Goal: Task Accomplishment & Management: Complete application form

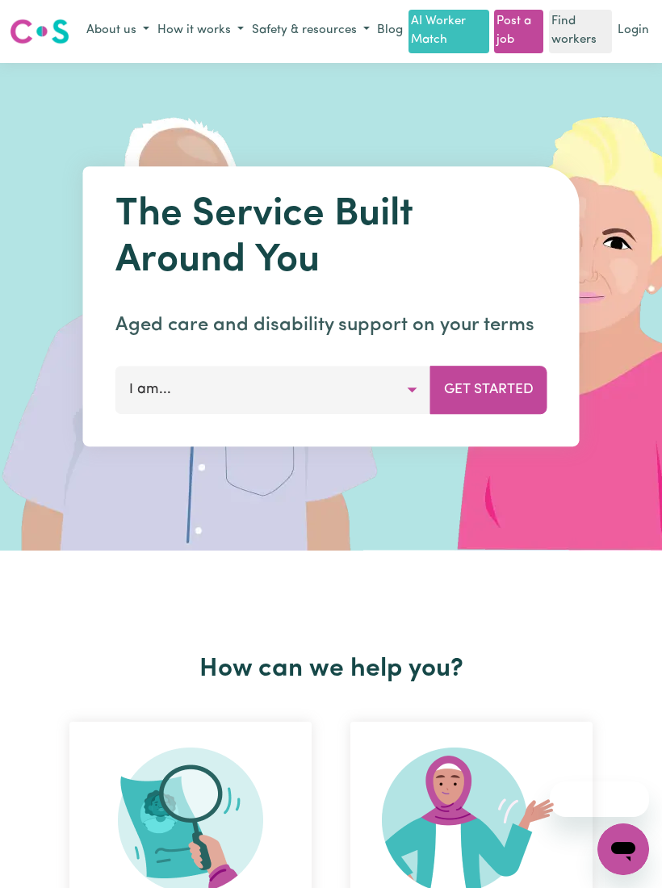
click at [626, 37] on link "Login" at bounding box center [633, 31] width 38 height 25
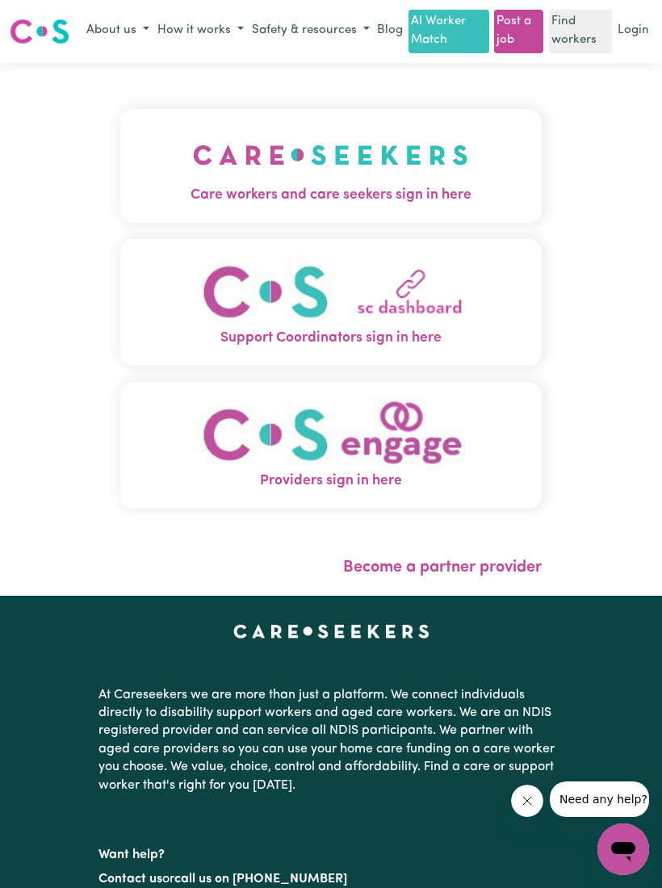
click at [313, 185] on img "Care workers and care seekers sign in here" at bounding box center [330, 155] width 275 height 60
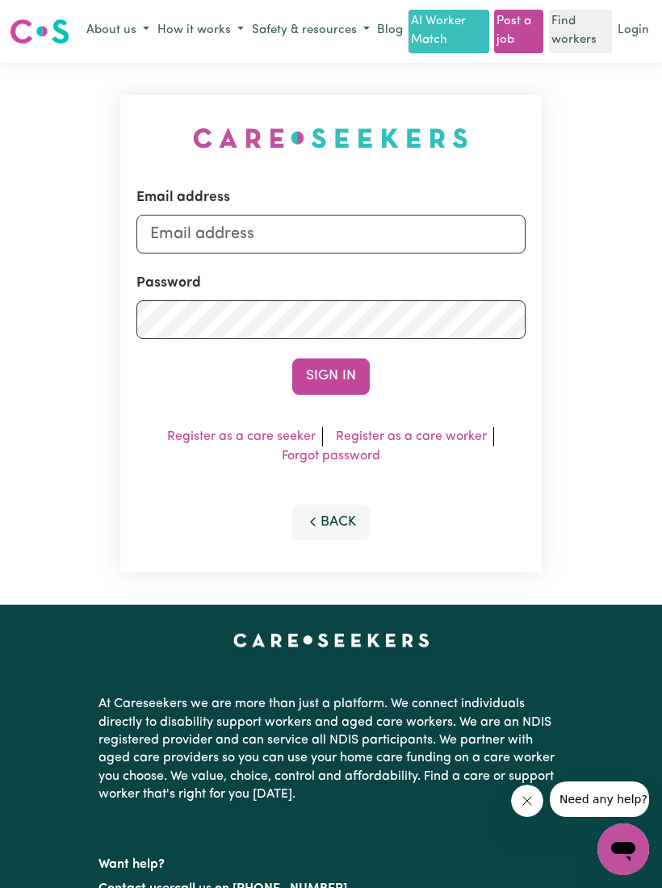
click at [317, 374] on button "Sign In" at bounding box center [331, 376] width 78 height 36
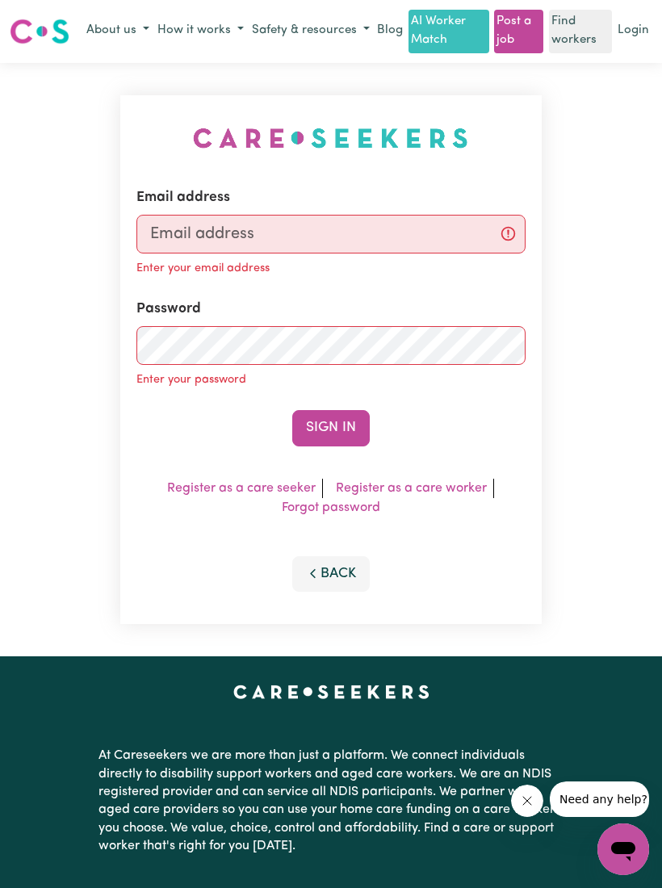
click at [629, 35] on link "Login" at bounding box center [633, 31] width 38 height 25
click at [171, 233] on input "Email address" at bounding box center [331, 234] width 390 height 39
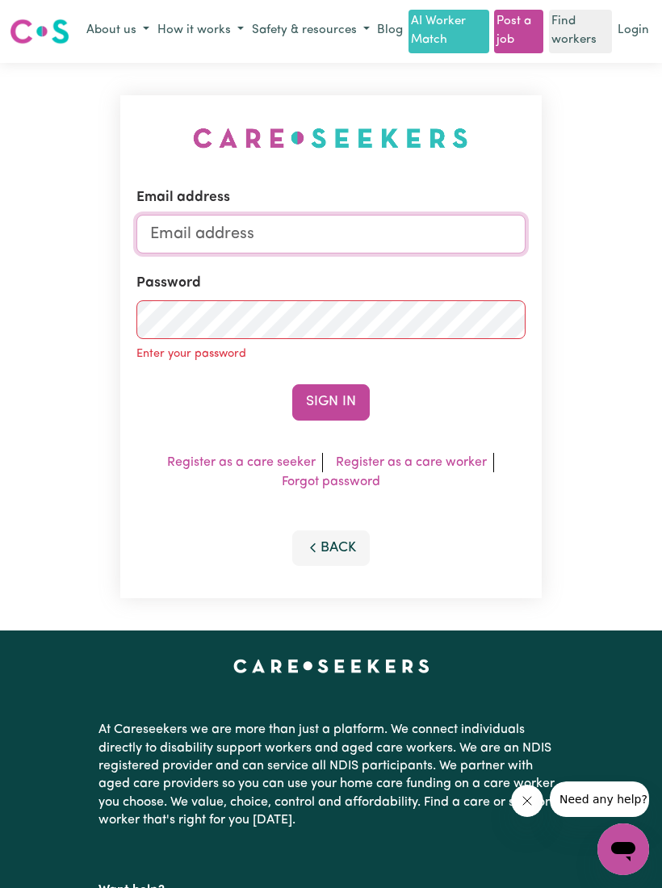
type input "[EMAIL_ADDRESS][DOMAIN_NAME]"
click at [330, 400] on button "Sign In" at bounding box center [331, 402] width 78 height 36
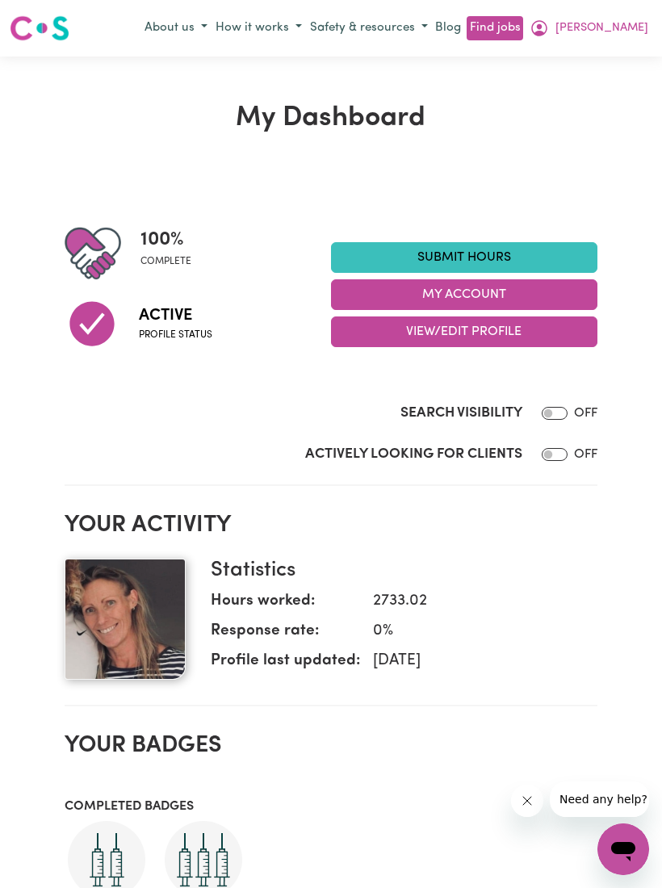
click at [488, 256] on link "Submit Hours" at bounding box center [464, 257] width 266 height 31
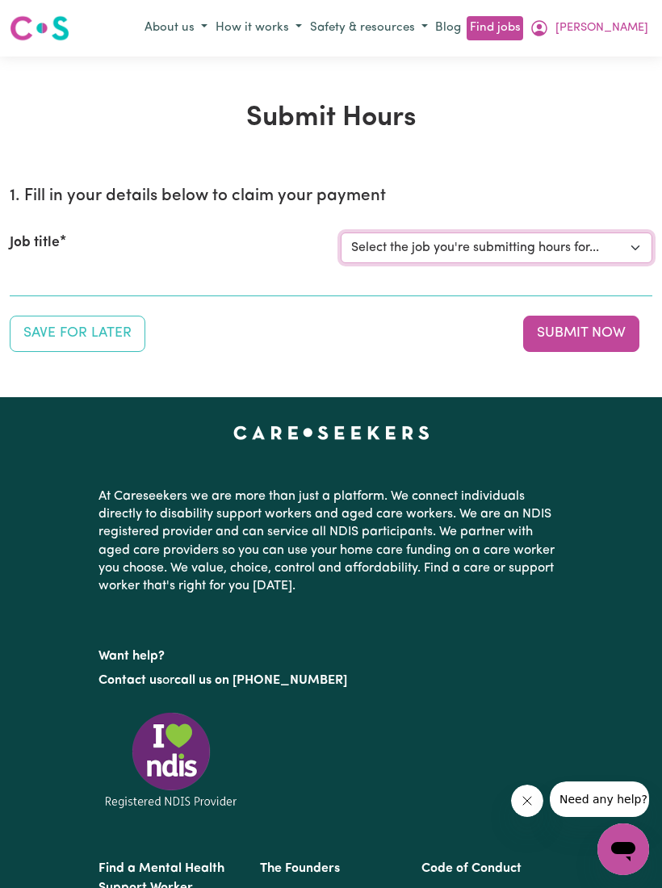
click at [631, 245] on select "Select the job you're submitting hours for... [[PERSON_NAME]] (Weekday) Assista…" at bounding box center [497, 248] width 312 height 31
select select "8670"
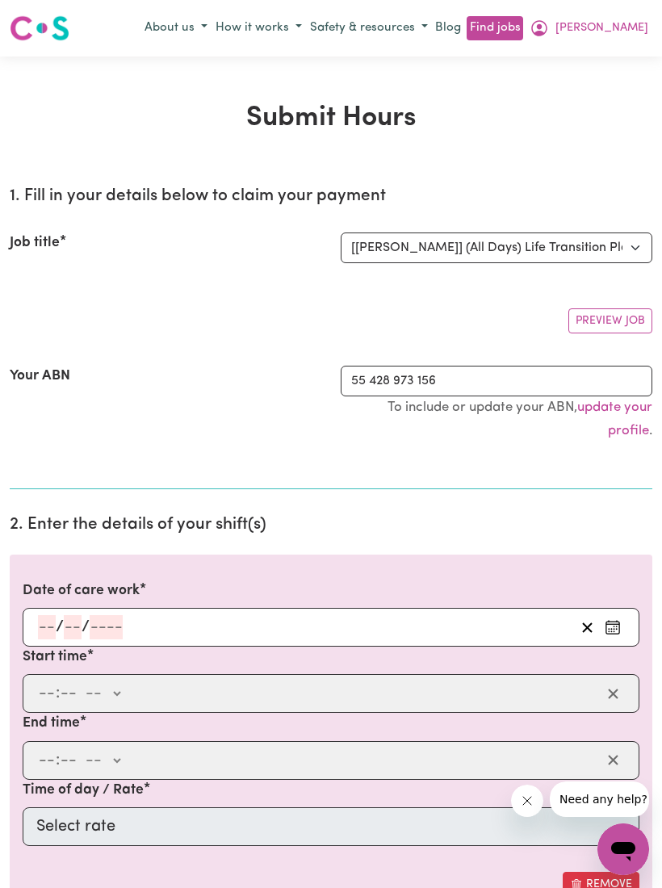
click at [52, 627] on input "number" at bounding box center [47, 627] width 18 height 24
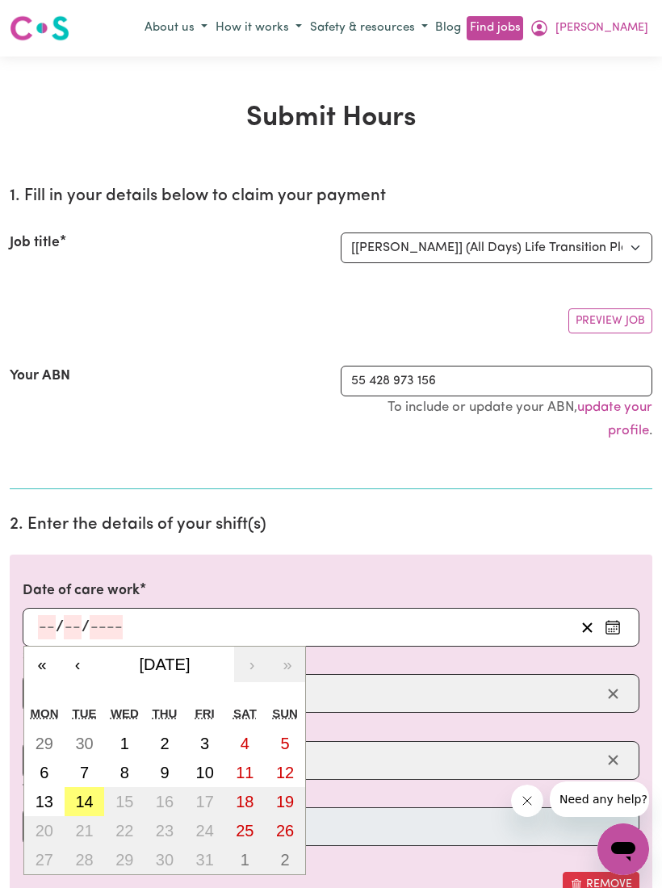
scroll to position [44, 0]
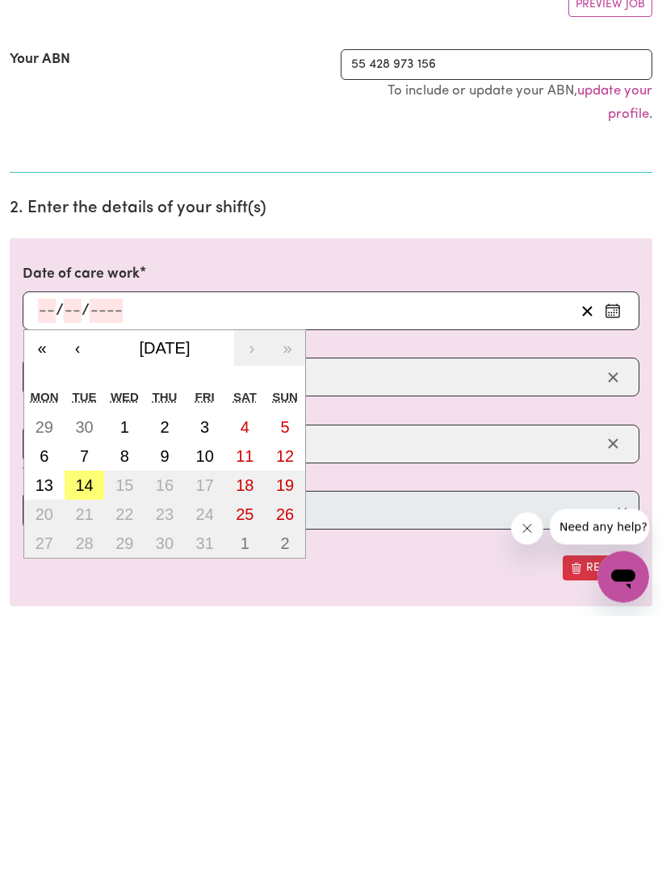
click at [88, 691] on abbr "30" at bounding box center [84, 700] width 18 height 18
type input "[DATE]"
type input "30"
type input "9"
type input "2025"
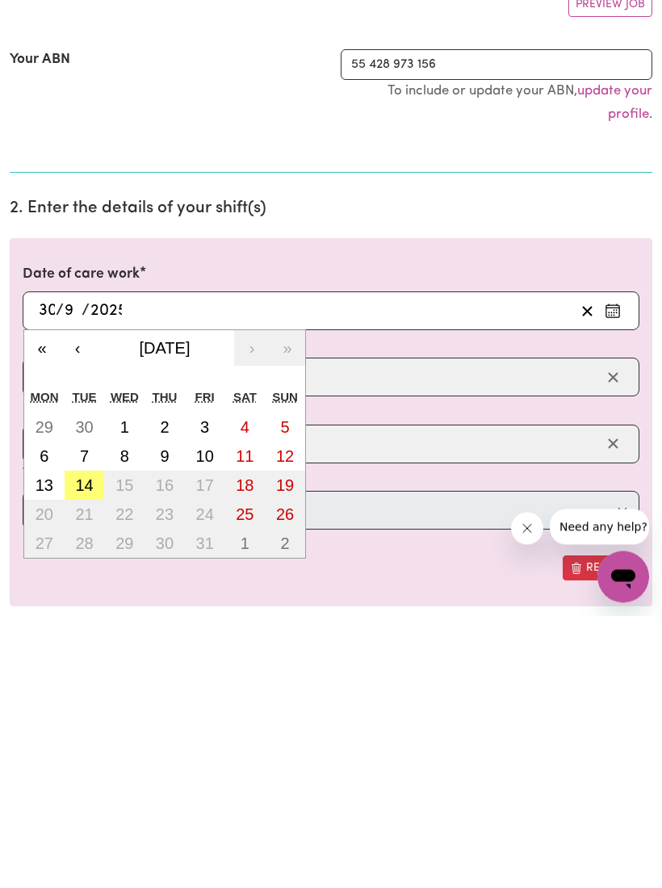
scroll to position [317, 0]
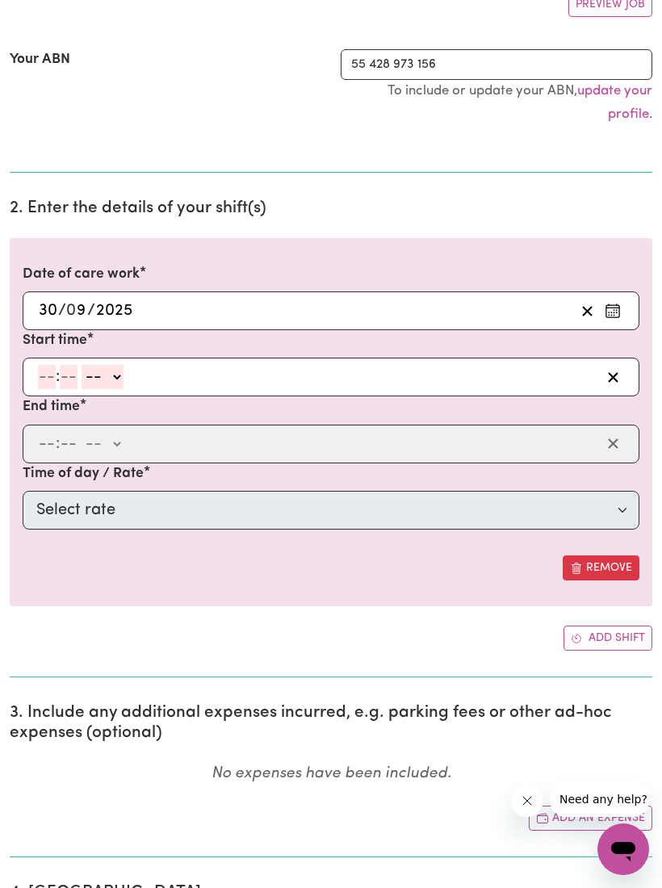
click at [48, 379] on input "number" at bounding box center [47, 377] width 18 height 24
type input "11"
type input "0"
click at [110, 375] on select "-- am pm" at bounding box center [102, 378] width 42 height 24
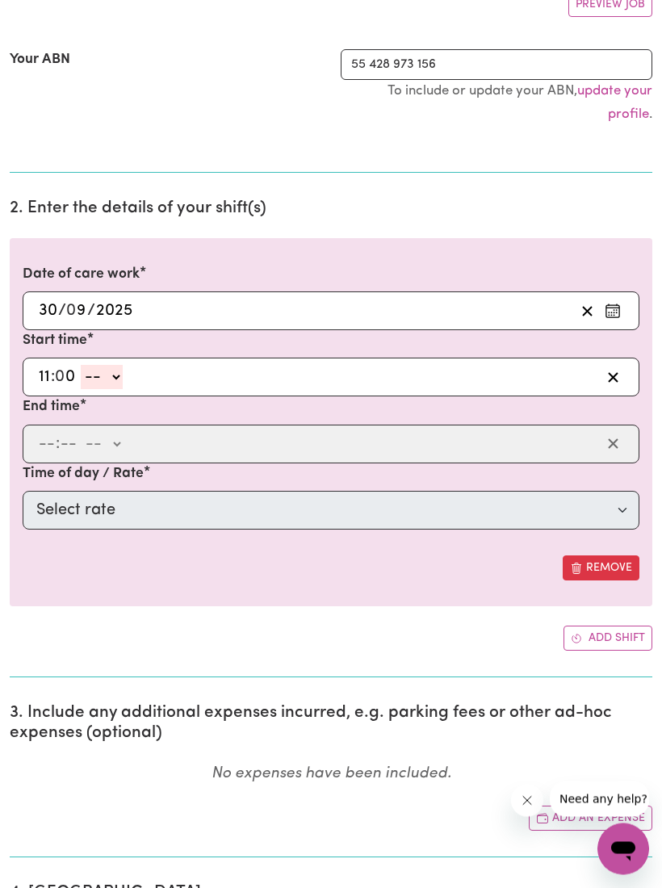
select select "am"
type input "11:00"
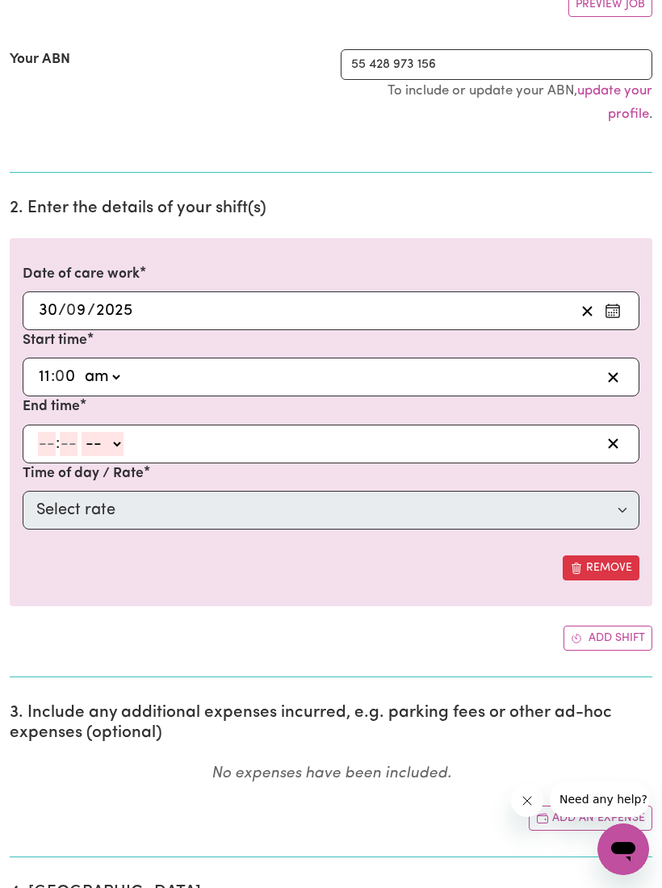
click at [52, 438] on input "number" at bounding box center [47, 444] width 18 height 24
type input "1"
click at [64, 433] on input "number" at bounding box center [61, 445] width 18 height 24
type input "0"
click at [115, 442] on select "-- am pm" at bounding box center [99, 445] width 42 height 24
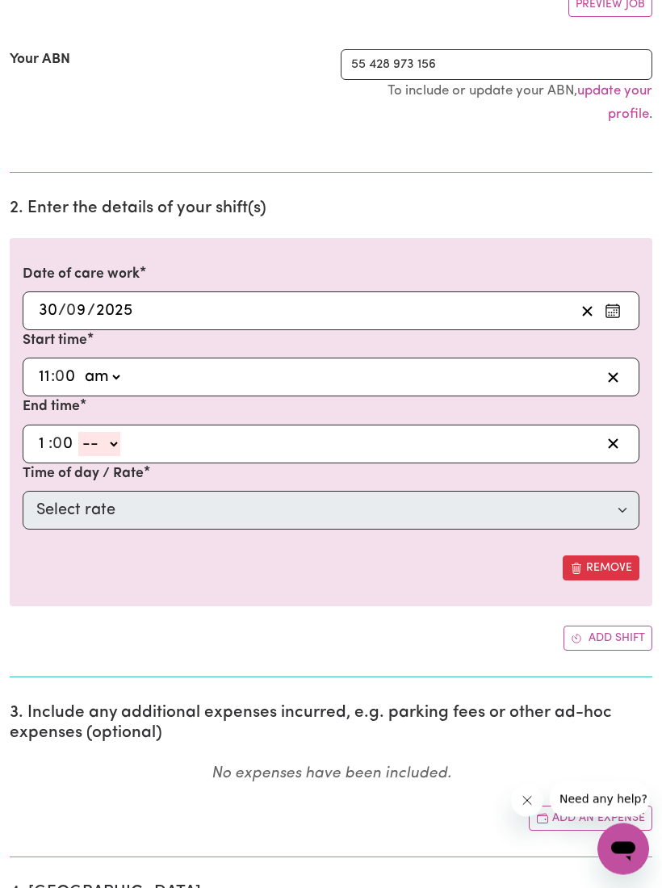
select select "pm"
type input "13:00"
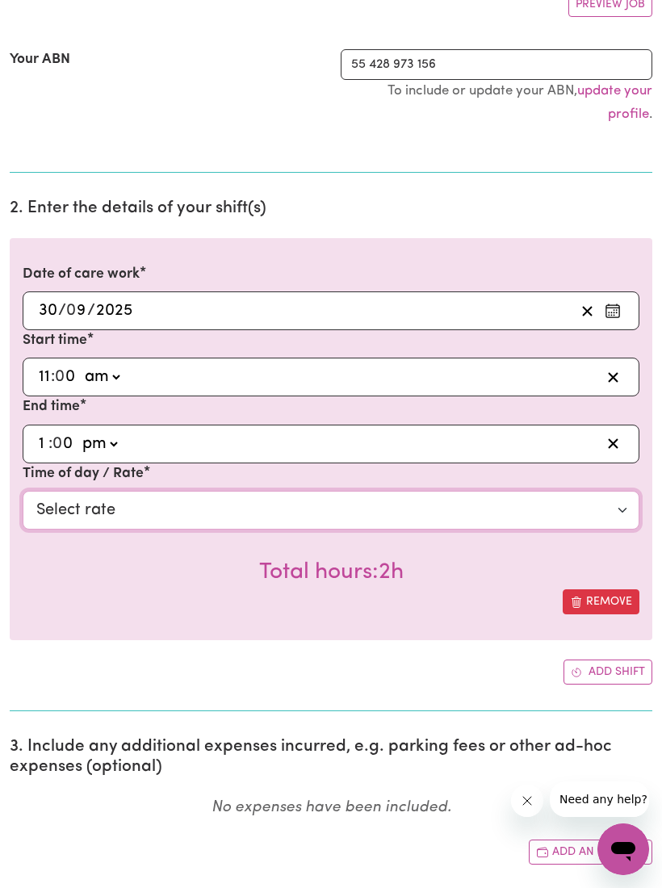
click at [607, 514] on select "Select rate $72.77 - Weekday Daytime - Assistance with Self Care Activities - S…" at bounding box center [331, 510] width 617 height 39
select select "63213"
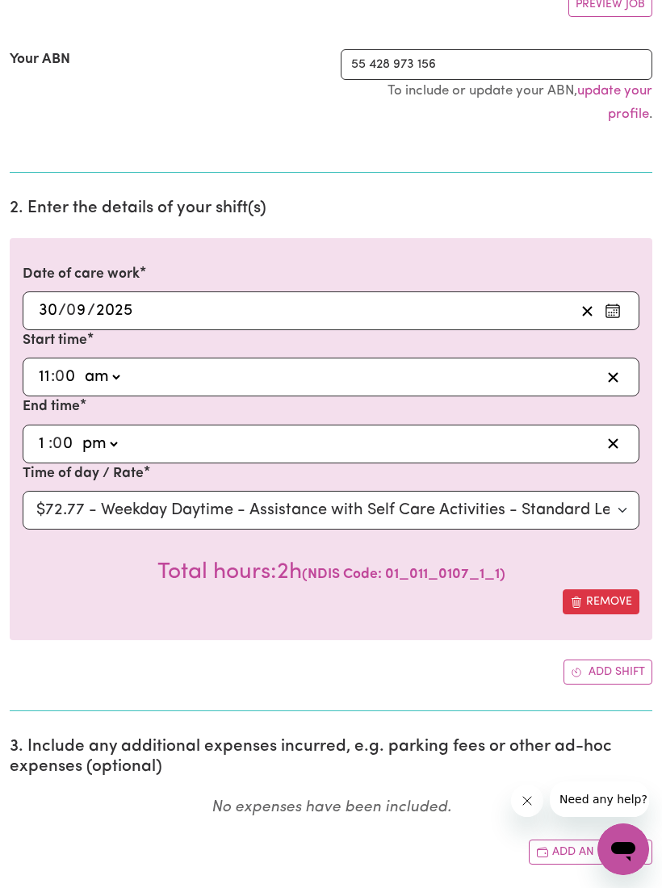
click at [597, 664] on button "Add shift" at bounding box center [608, 672] width 89 height 25
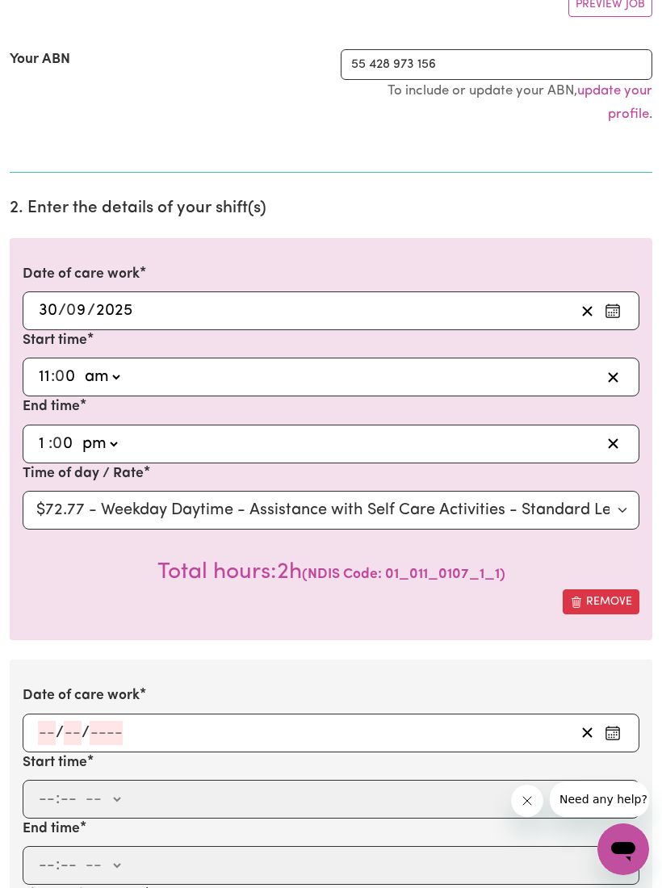
click at [51, 722] on input "number" at bounding box center [47, 733] width 18 height 24
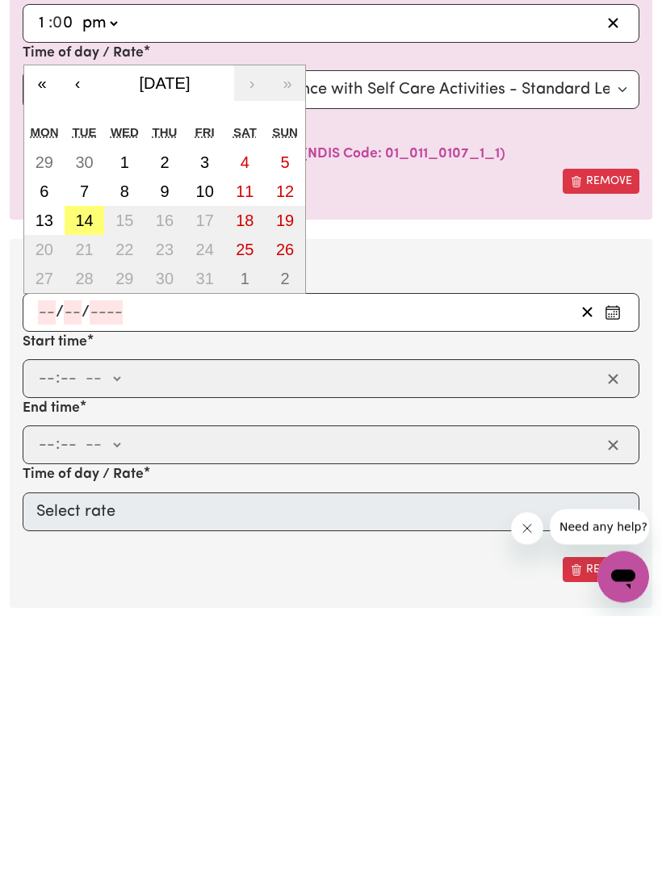
click at [208, 426] on abbr "3" at bounding box center [204, 435] width 9 height 18
type input "[DATE]"
type input "3"
type input "10"
type input "2025"
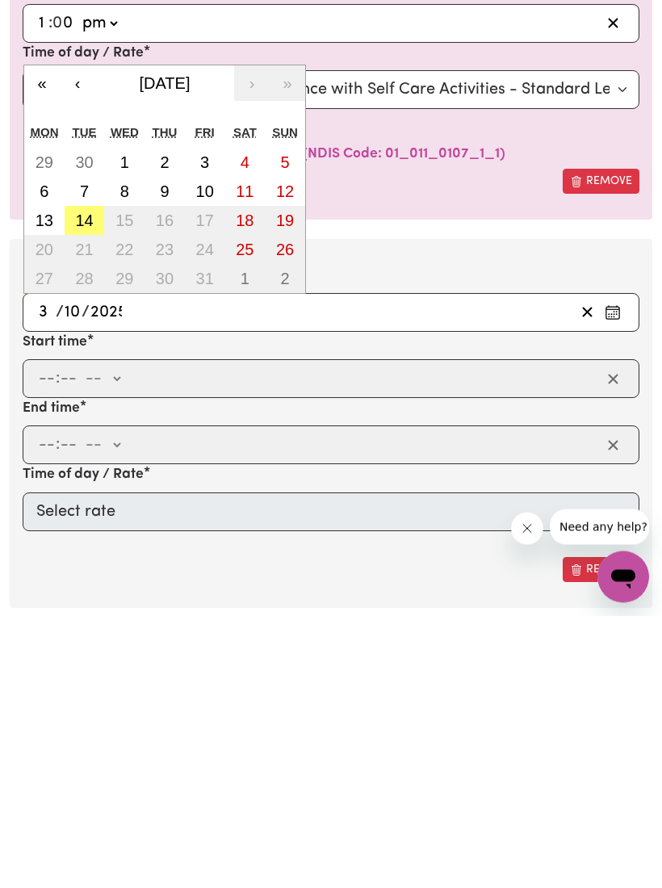
scroll to position [737, 0]
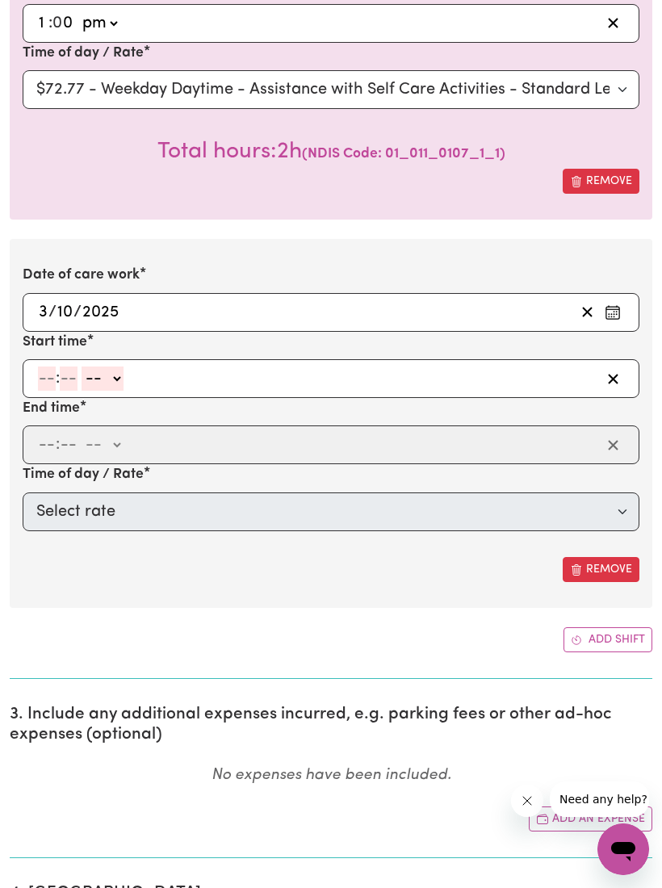
click at [48, 375] on input "number" at bounding box center [47, 379] width 18 height 24
type input "3"
type input "30"
click at [119, 367] on select "-- am pm" at bounding box center [98, 379] width 42 height 24
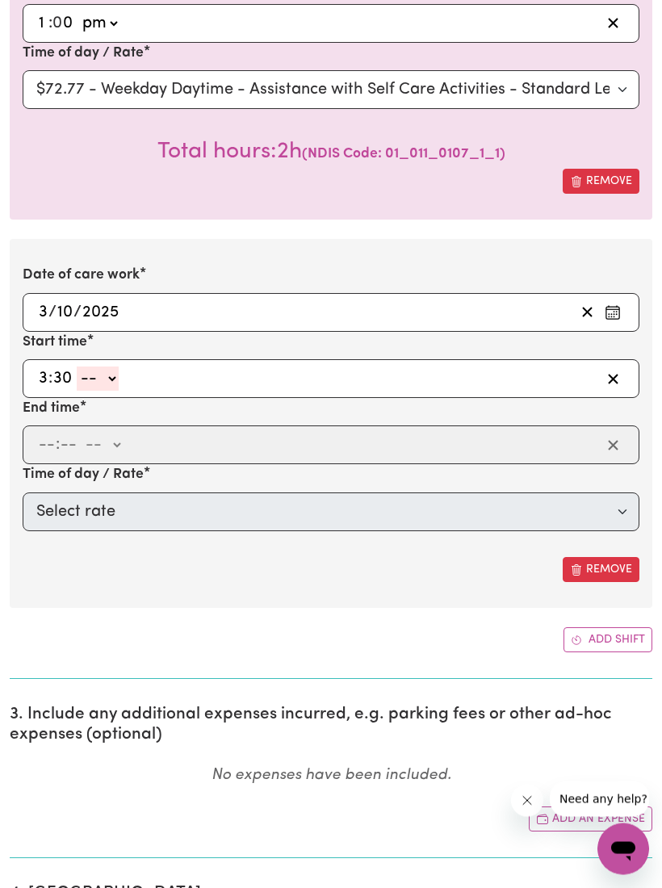
select select "pm"
type input "15:30"
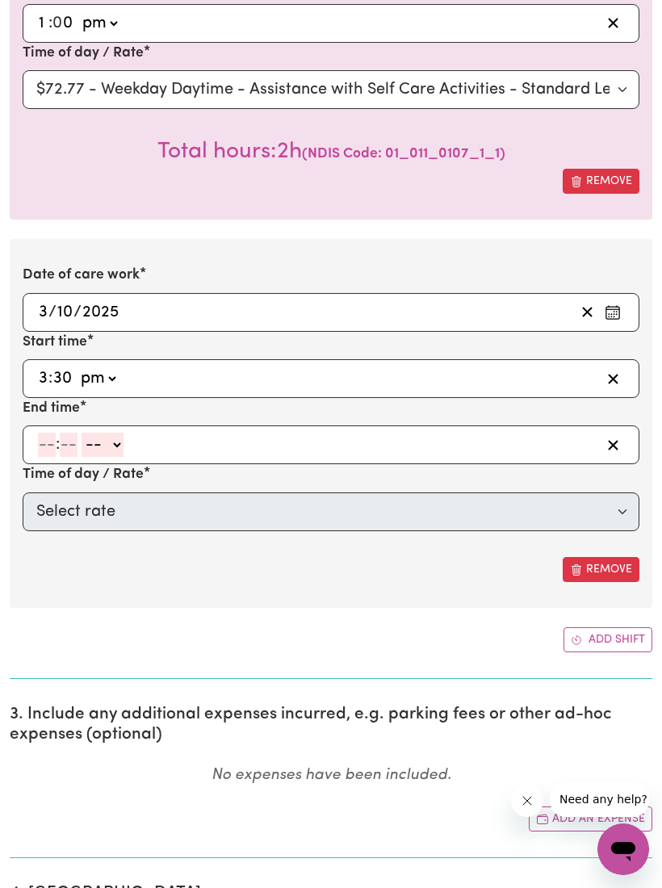
click at [52, 438] on input "number" at bounding box center [47, 445] width 18 height 24
type input "8"
type input "0"
click at [116, 434] on select "-- am pm" at bounding box center [100, 446] width 42 height 24
select select "pm"
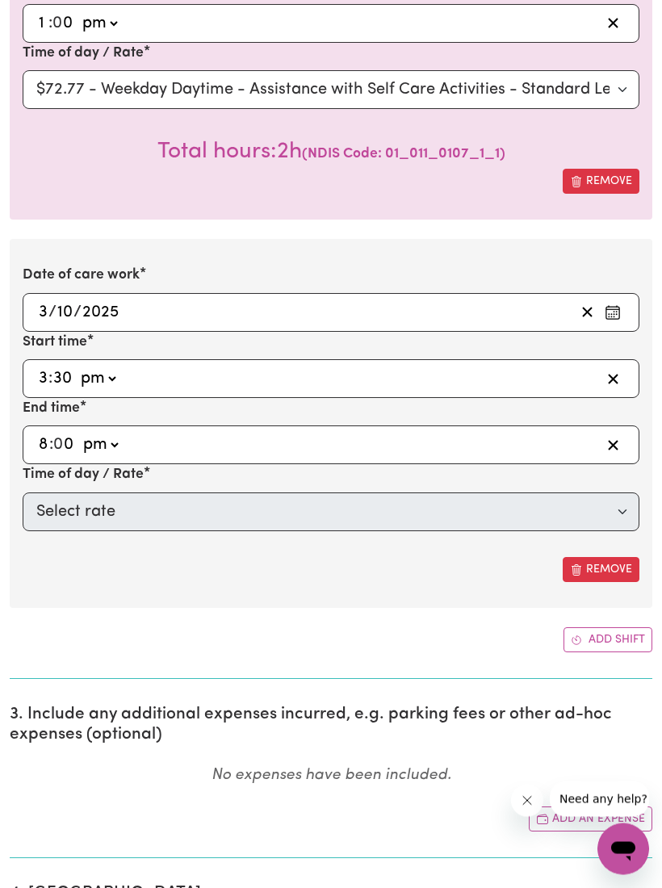
type input "20:00"
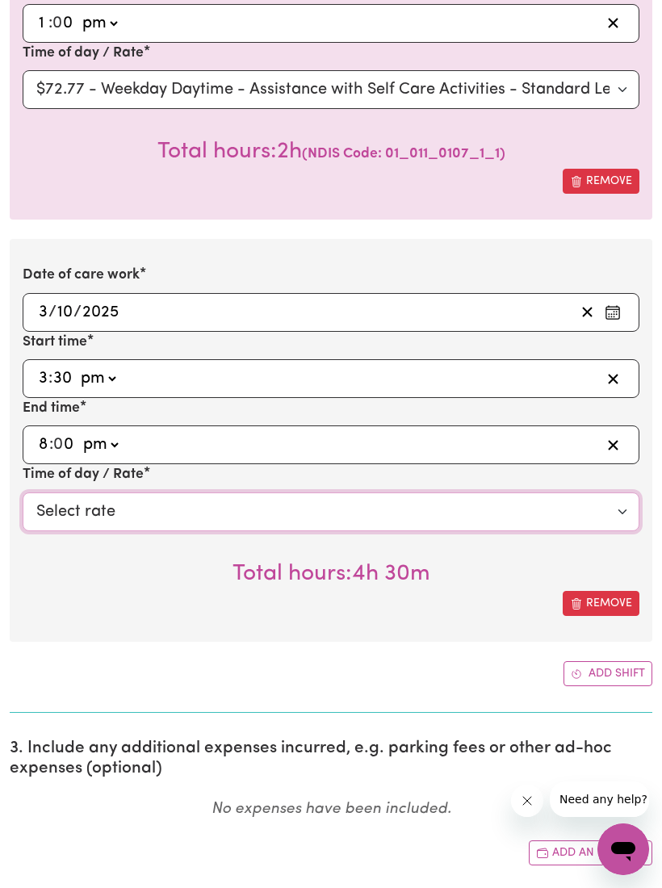
click at [611, 509] on select "Select rate $72.77 - Weekday Daytime - Assistance with Self Care Activities - S…" at bounding box center [331, 512] width 617 height 39
select select "63213"
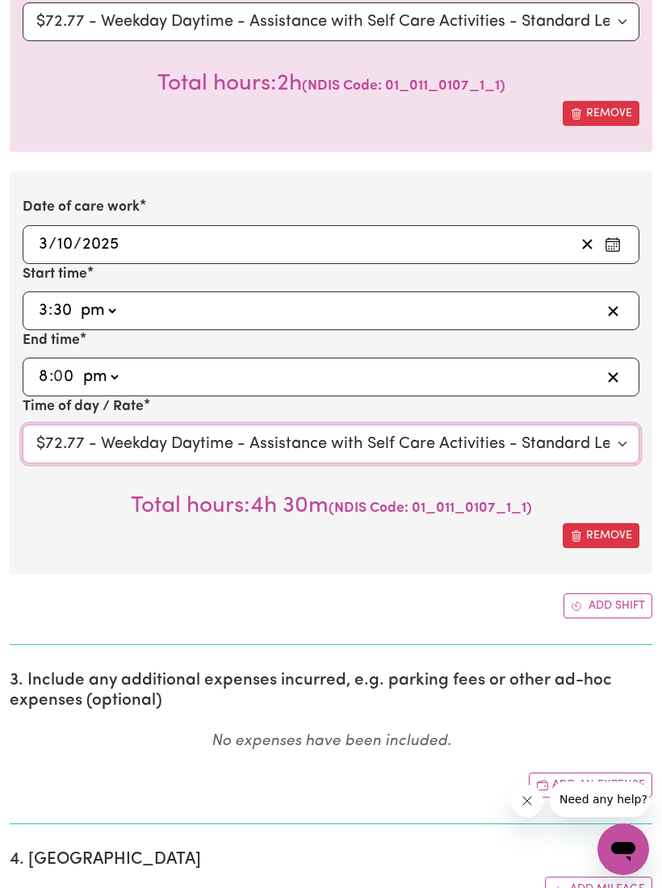
scroll to position [807, 0]
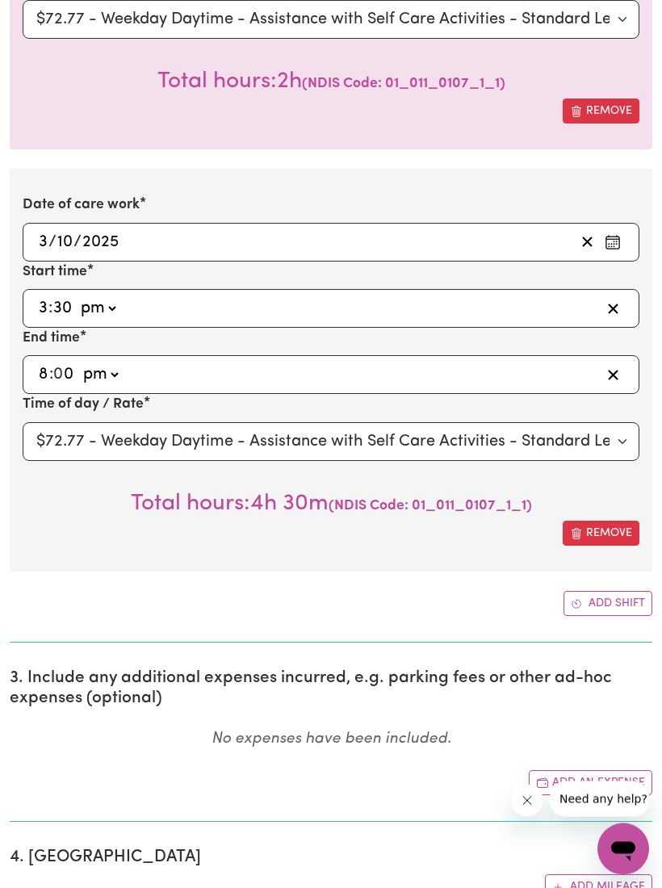
click at [593, 605] on button "Add shift" at bounding box center [608, 604] width 89 height 25
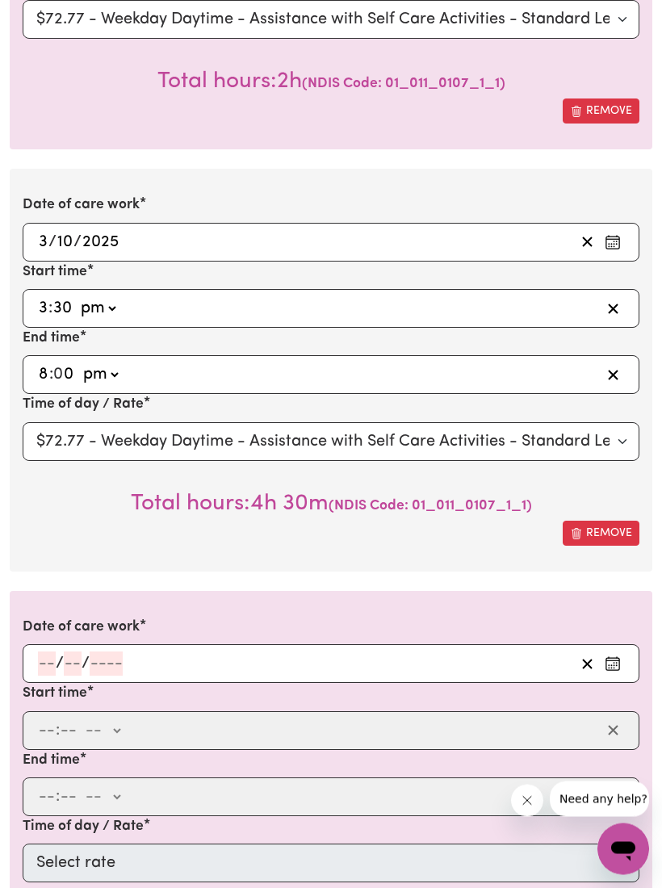
scroll to position [807, 0]
click at [39, 655] on input "number" at bounding box center [47, 664] width 18 height 24
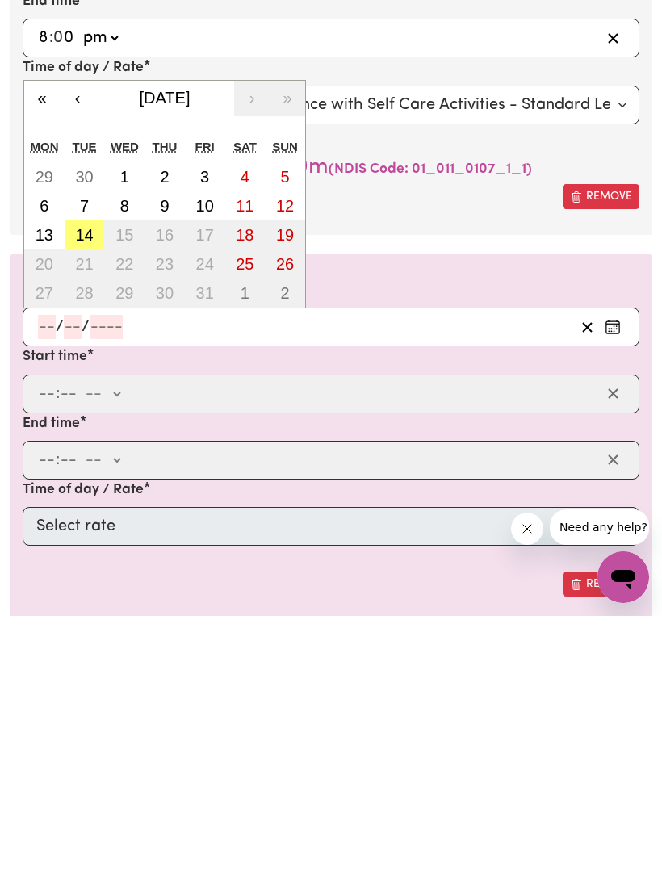
click at [87, 469] on abbr "7" at bounding box center [84, 478] width 9 height 18
type input "[DATE]"
type input "7"
type input "10"
type input "2025"
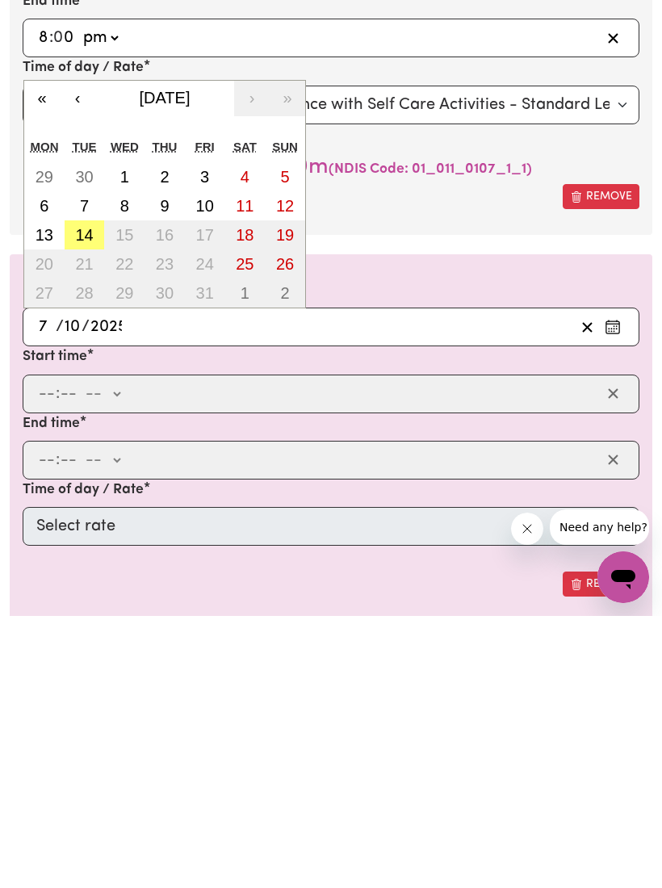
scroll to position [1144, 0]
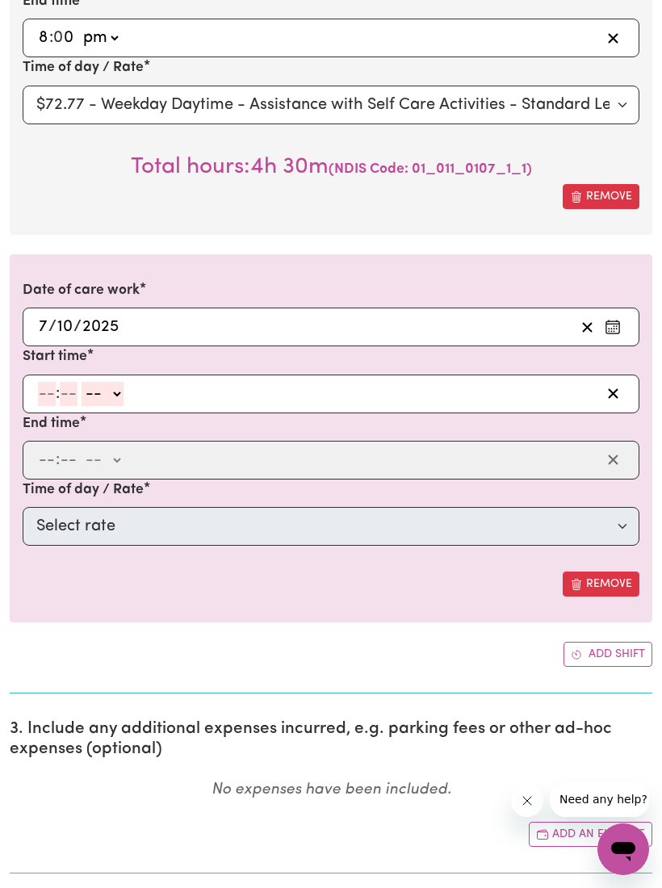
click at [48, 391] on input "number" at bounding box center [47, 394] width 18 height 24
type input "11"
type input "0"
click at [119, 383] on select "-- am pm" at bounding box center [102, 394] width 42 height 24
select select "am"
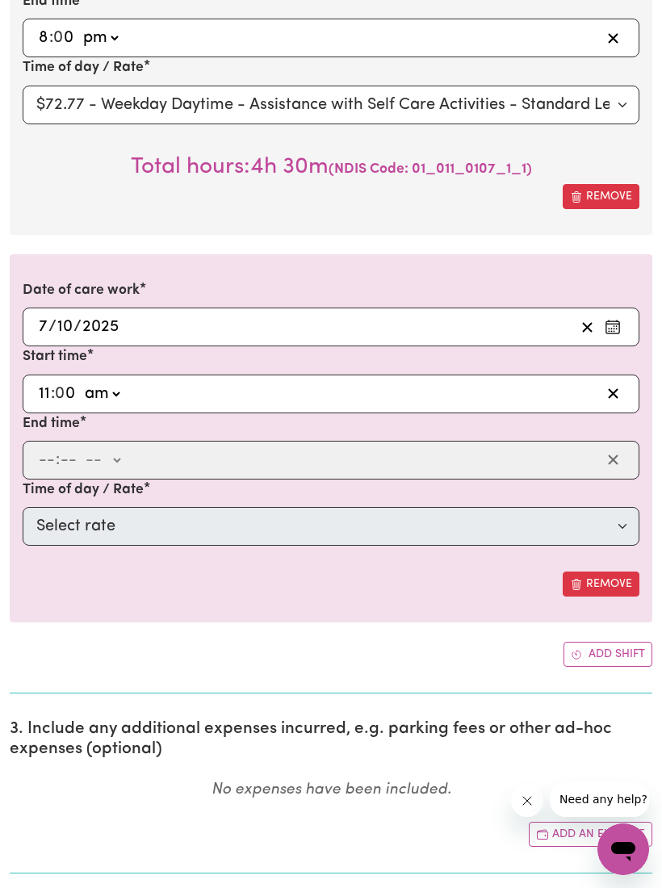
type input "11:00"
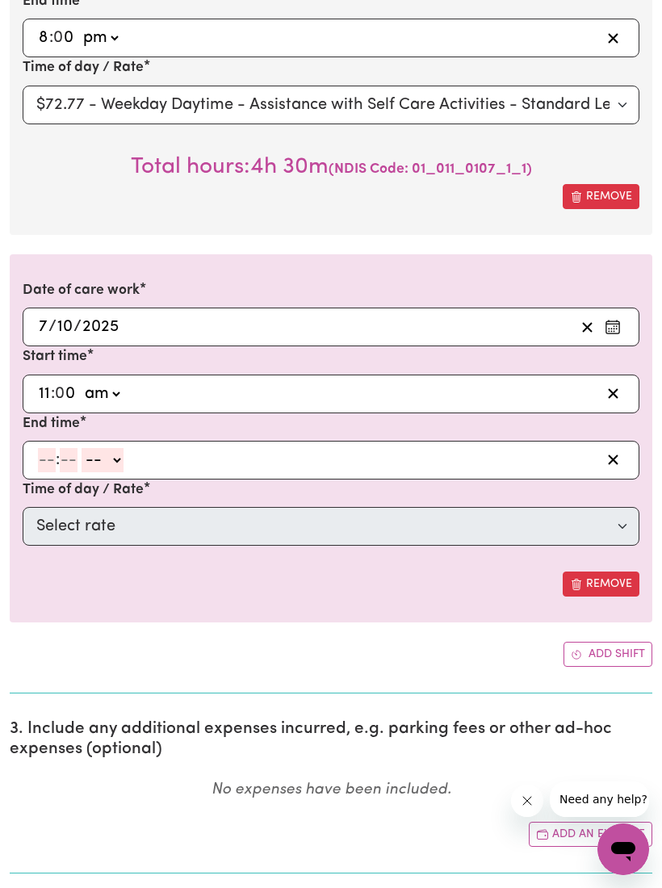
click at [54, 463] on input "number" at bounding box center [47, 460] width 18 height 24
type input "2"
type input "0"
click at [120, 454] on select "-- am pm" at bounding box center [99, 460] width 42 height 24
select select "pm"
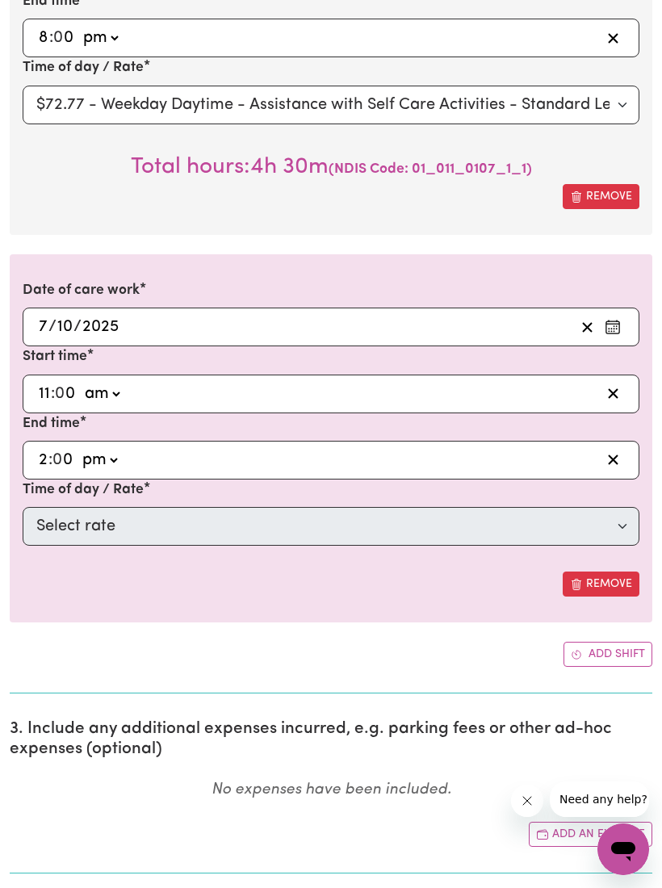
type input "14:00"
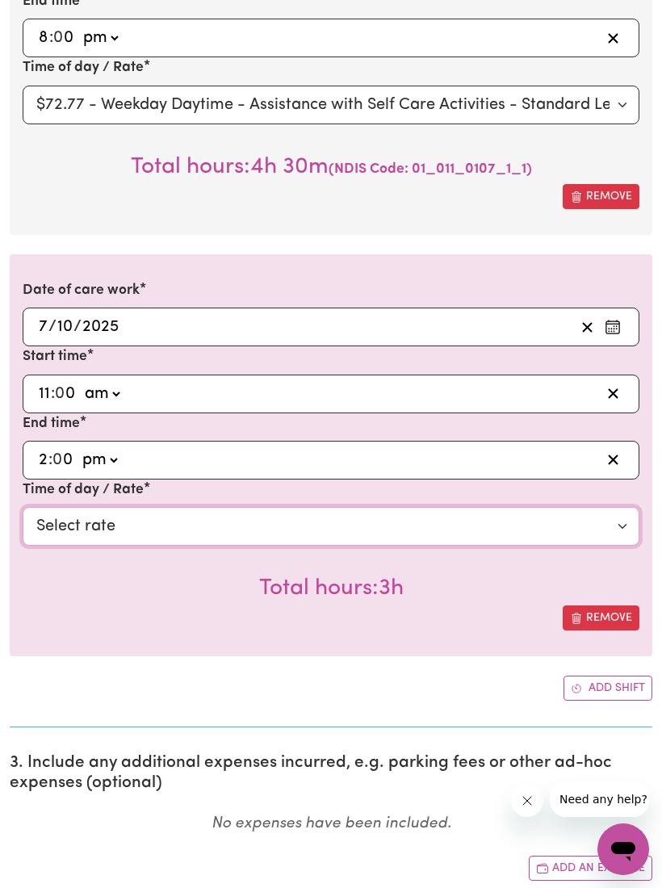
click at [611, 529] on select "Select rate $72.77 - Weekday Daytime - Assistance with Self Care Activities - S…" at bounding box center [331, 526] width 617 height 39
select select "63213"
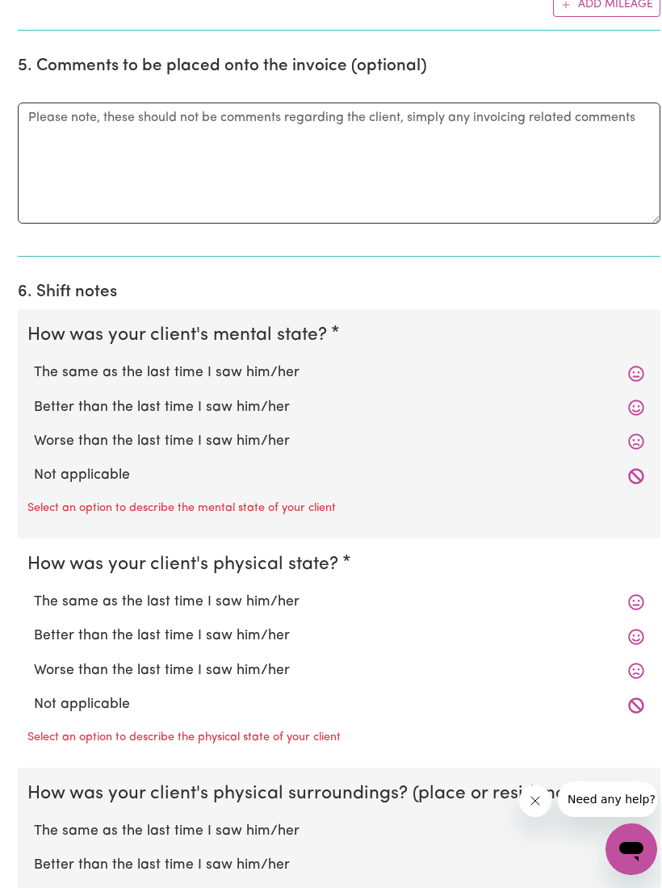
scroll to position [2140, 0]
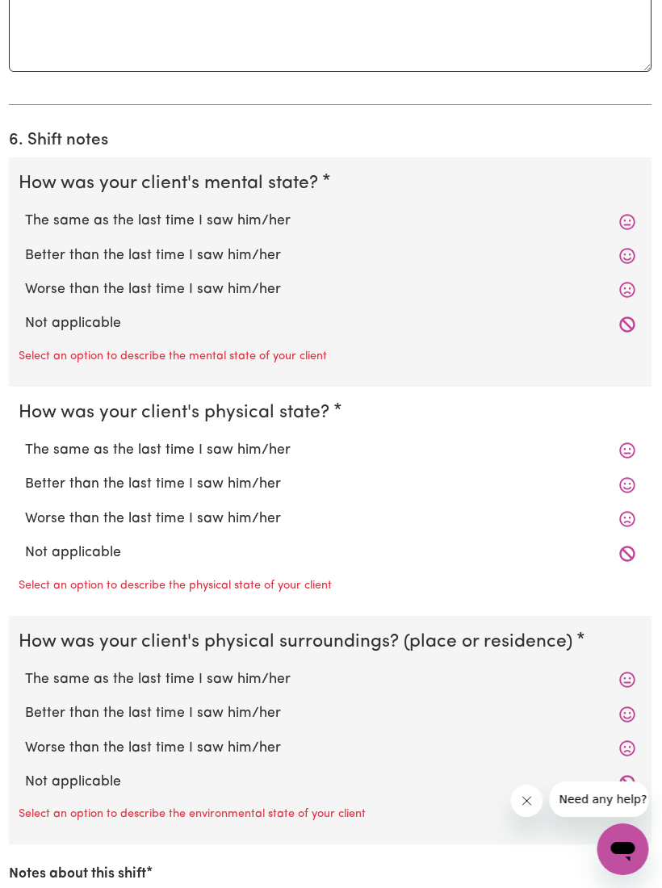
click at [573, 211] on label "The same as the last time I saw him/her" at bounding box center [331, 221] width 610 height 21
click at [26, 210] on input "The same as the last time I saw him/her" at bounding box center [25, 210] width 1 height 1
radio input "true"
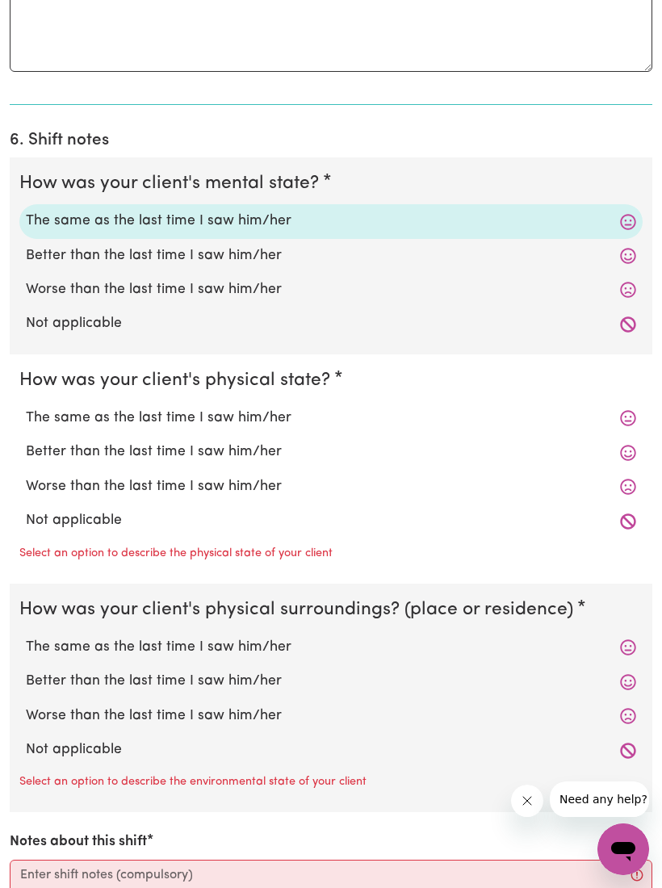
click at [564, 414] on label "The same as the last time I saw him/her" at bounding box center [331, 418] width 610 height 21
click at [26, 408] on input "The same as the last time I saw him/her" at bounding box center [25, 407] width 1 height 1
radio input "true"
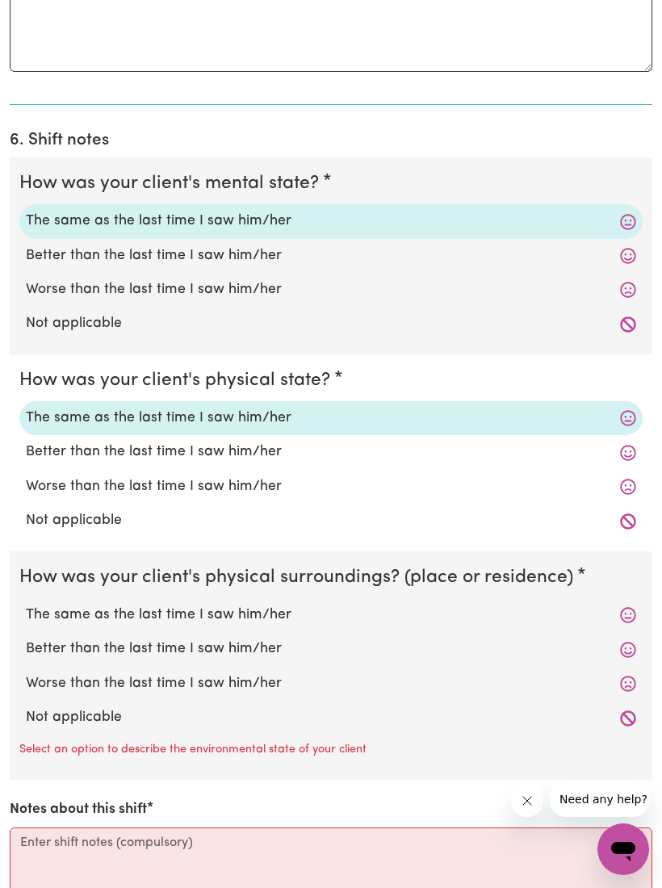
click at [570, 605] on label "The same as the last time I saw him/her" at bounding box center [331, 615] width 610 height 21
click at [26, 604] on input "The same as the last time I saw him/her" at bounding box center [25, 604] width 1 height 1
radio input "true"
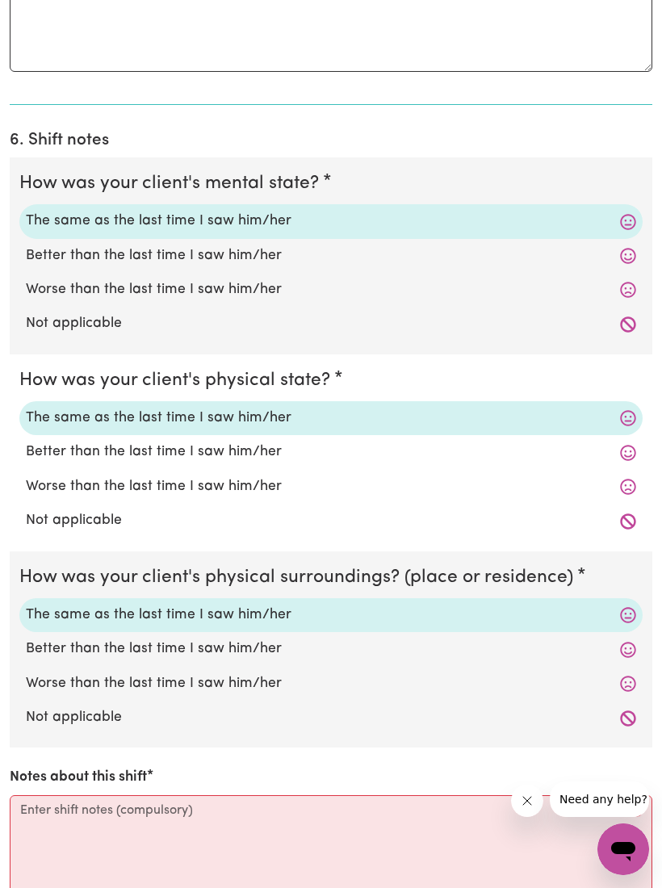
scroll to position [2264, 0]
click at [48, 795] on textarea "Notes about this shift" at bounding box center [331, 855] width 643 height 121
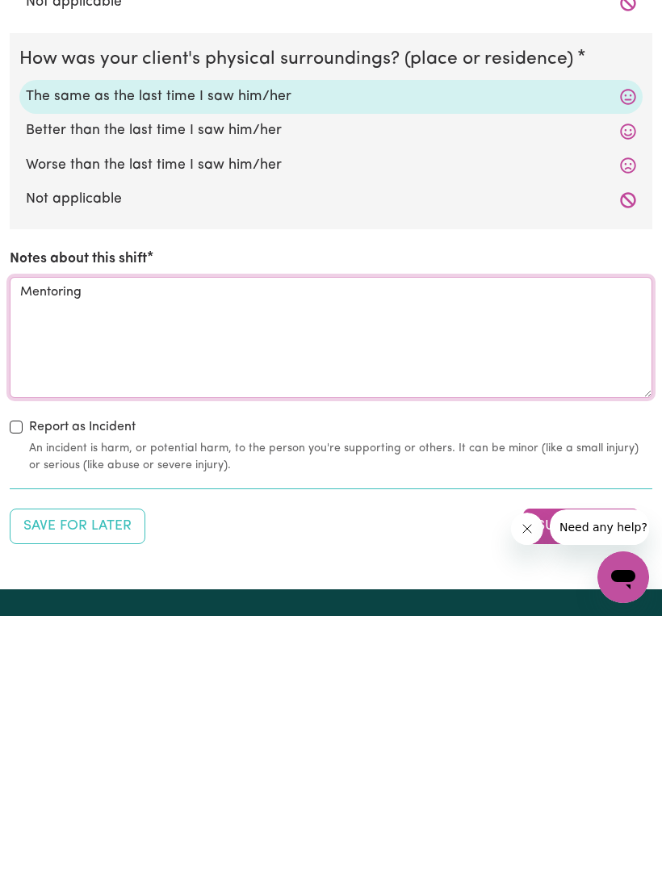
type textarea "Mentoring"
click at [577, 781] on button "Submit Now" at bounding box center [581, 799] width 116 height 36
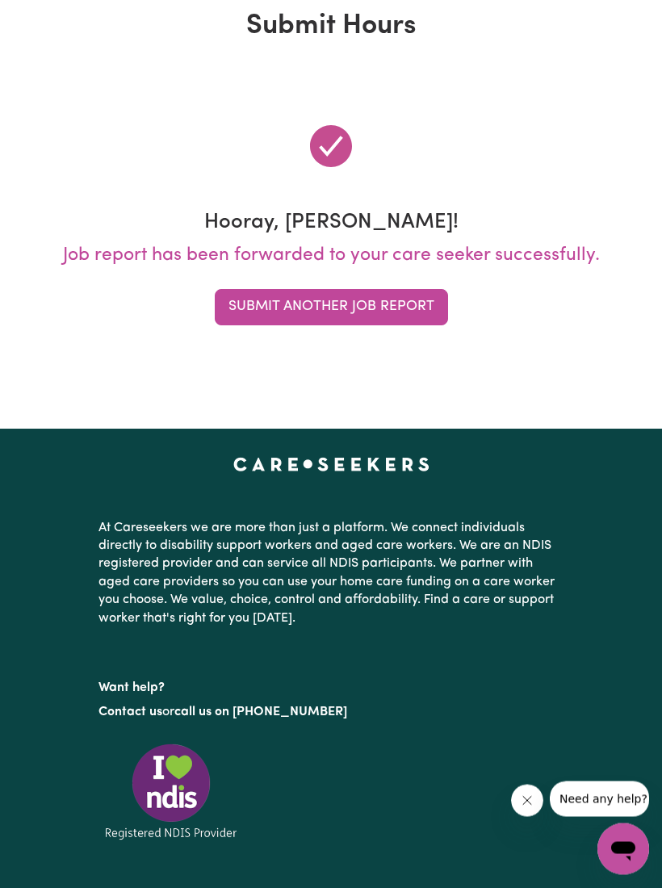
scroll to position [0, 0]
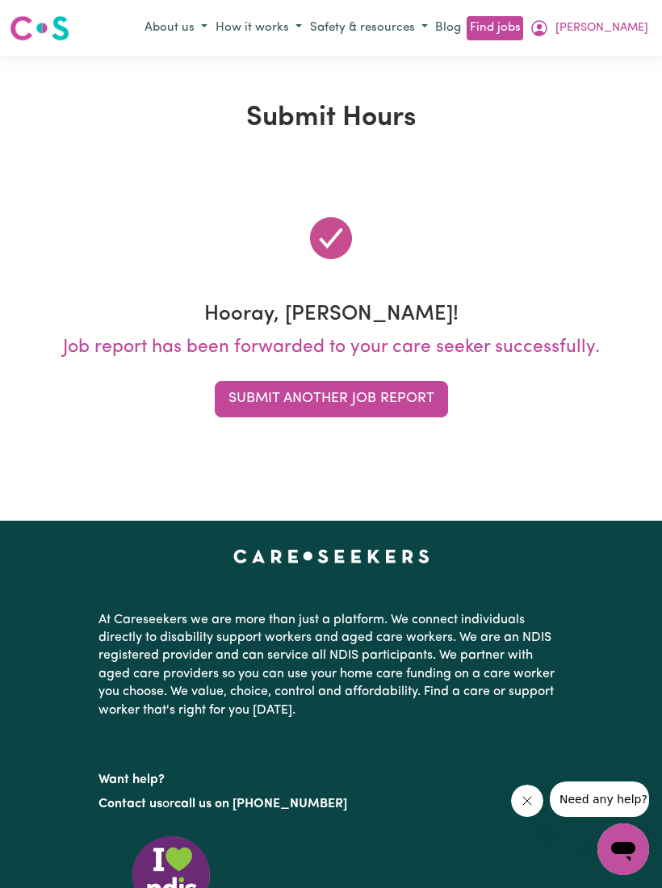
click at [651, 27] on button "[PERSON_NAME]" at bounding box center [589, 28] width 127 height 27
click at [547, 63] on link "My Account" at bounding box center [588, 59] width 128 height 31
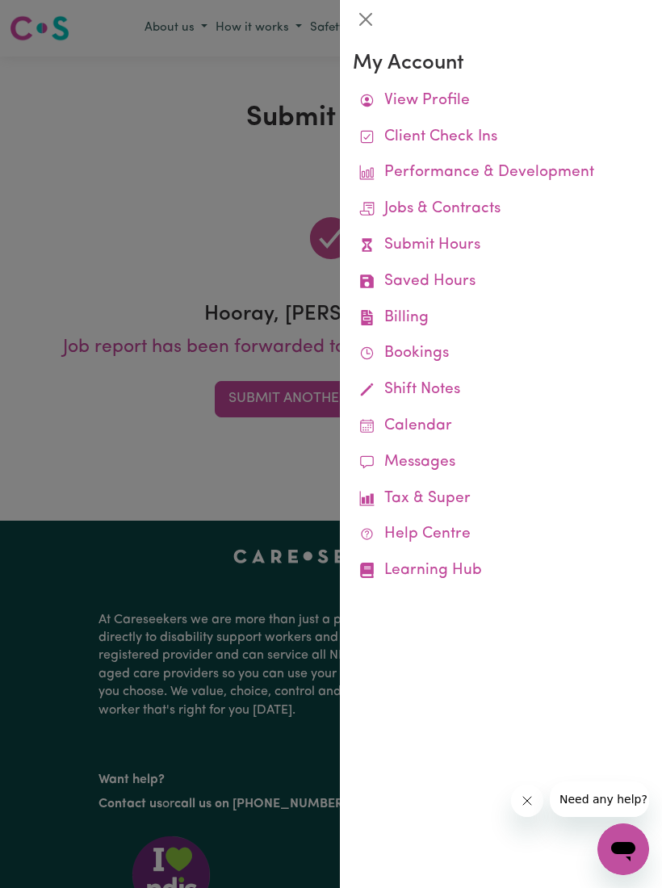
click at [0, 0] on link "Remittances" at bounding box center [0, 0] width 0 height 0
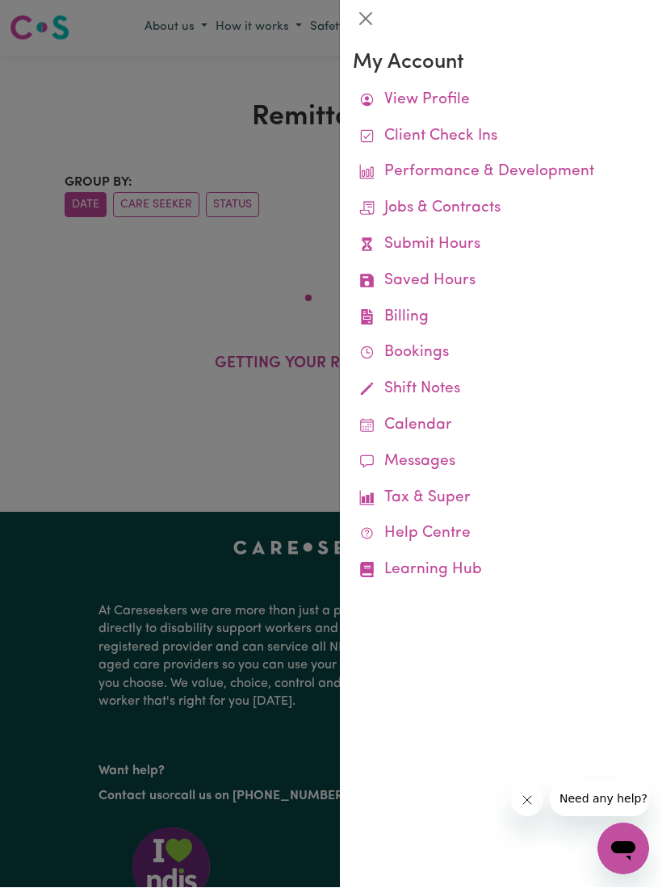
scroll to position [1, 0]
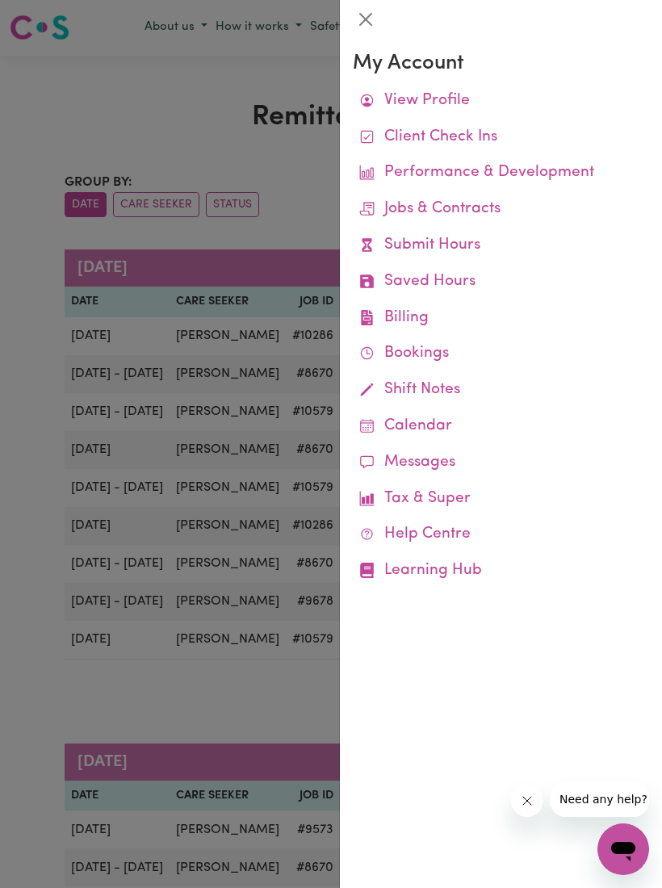
click at [235, 659] on div at bounding box center [331, 444] width 662 height 888
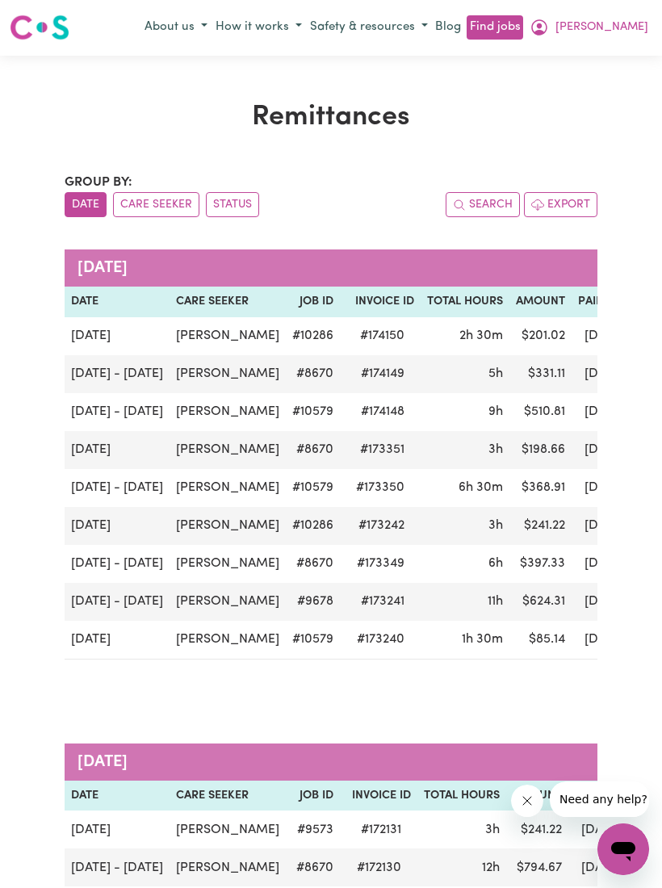
scroll to position [0, 0]
click at [642, 31] on span "[PERSON_NAME]" at bounding box center [602, 28] width 93 height 18
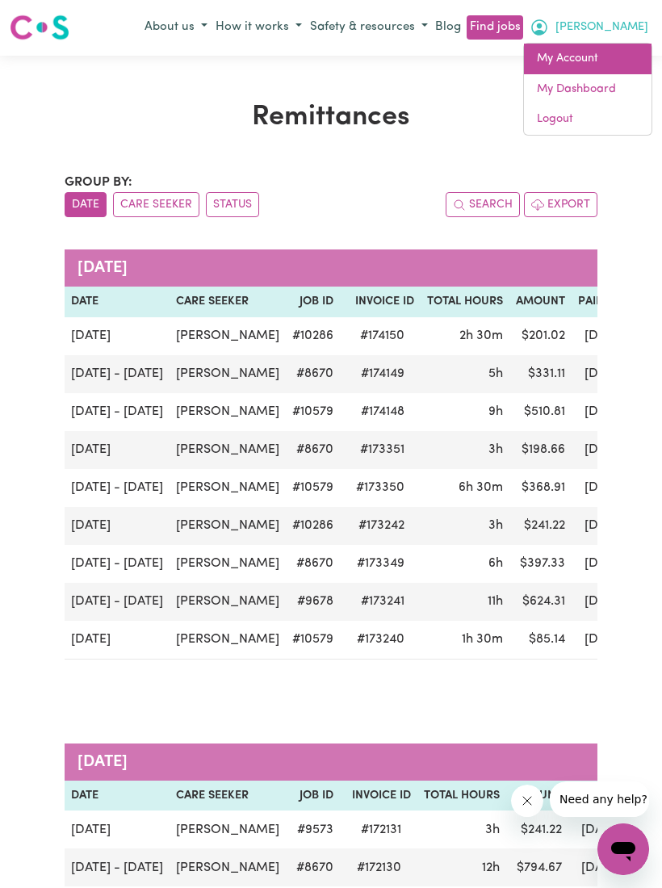
click at [565, 61] on link "My Account" at bounding box center [588, 59] width 128 height 31
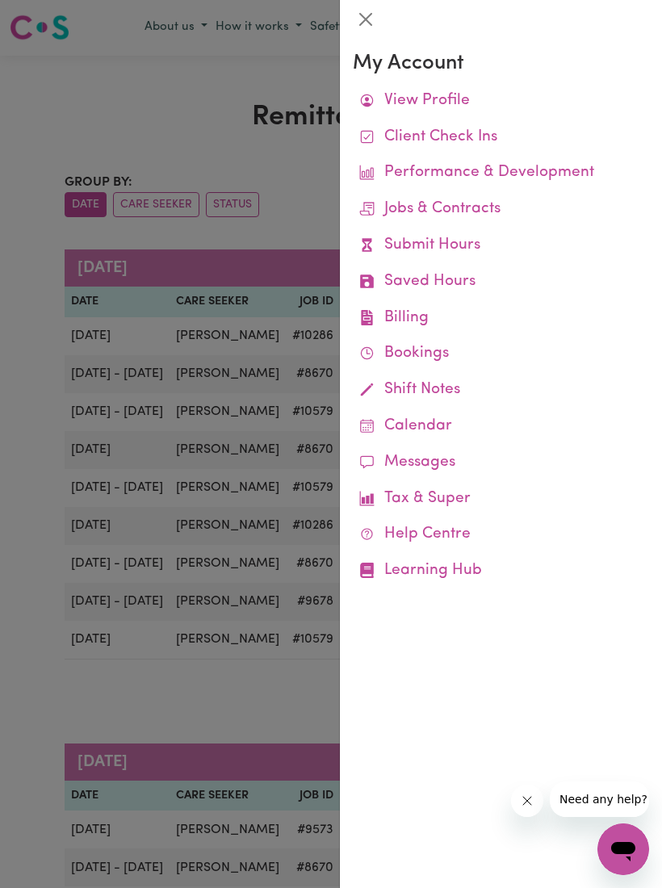
click at [0, 0] on link "Remittances" at bounding box center [0, 0] width 0 height 0
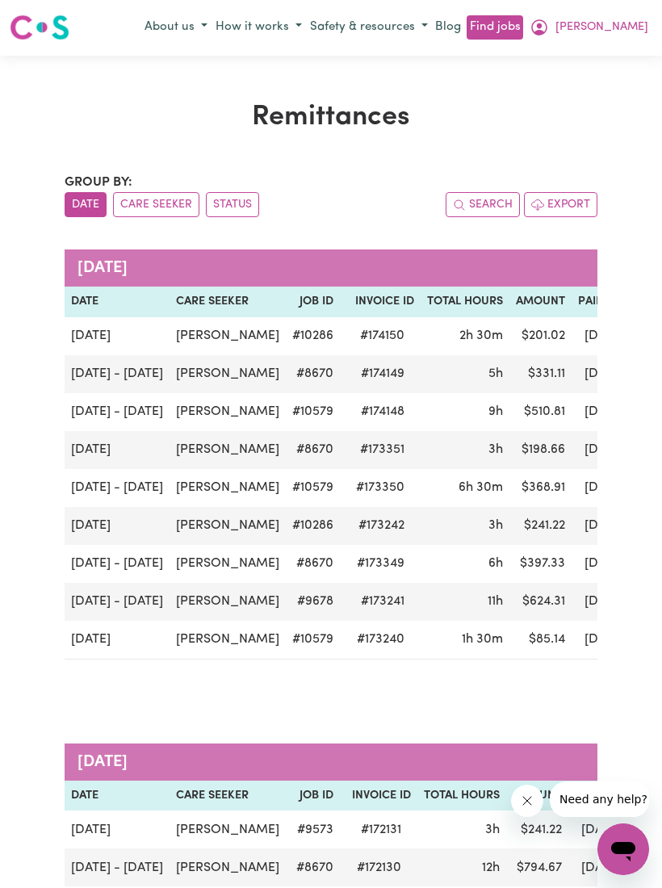
click at [646, 28] on span "[PERSON_NAME]" at bounding box center [602, 28] width 93 height 18
click at [572, 58] on link "My Account" at bounding box center [588, 59] width 128 height 31
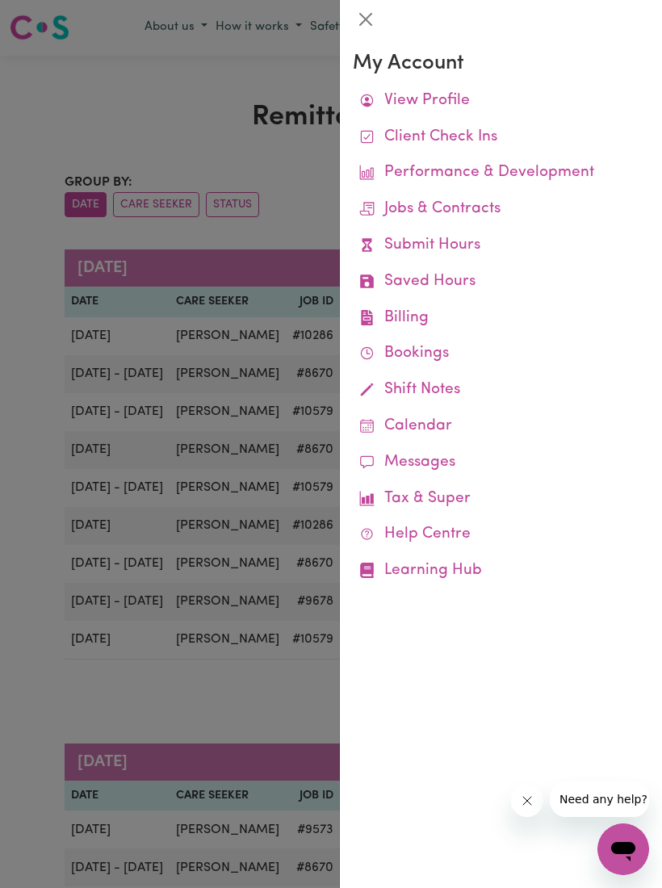
click at [0, 0] on link "Job Reports" at bounding box center [0, 0] width 0 height 0
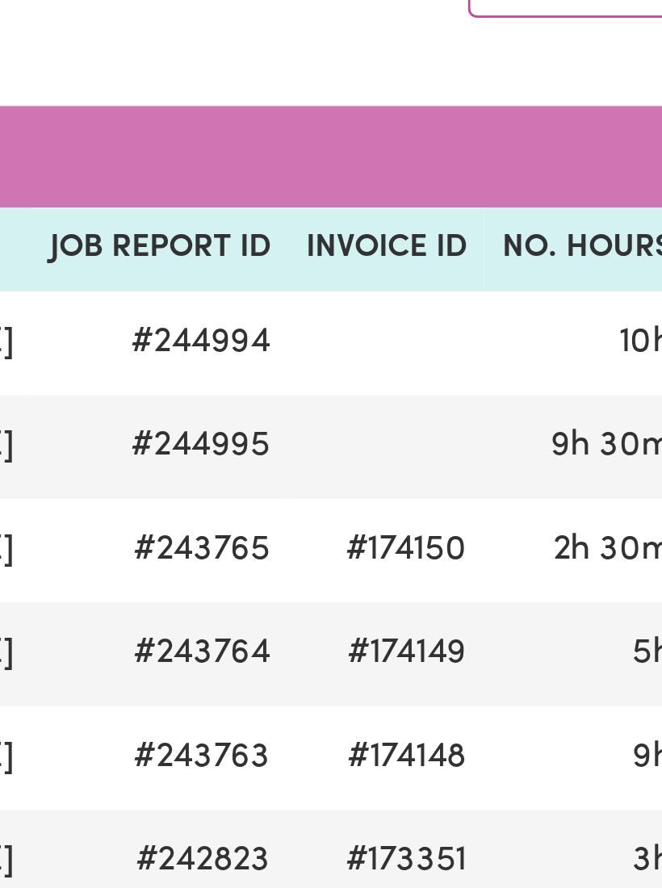
scroll to position [0, 6]
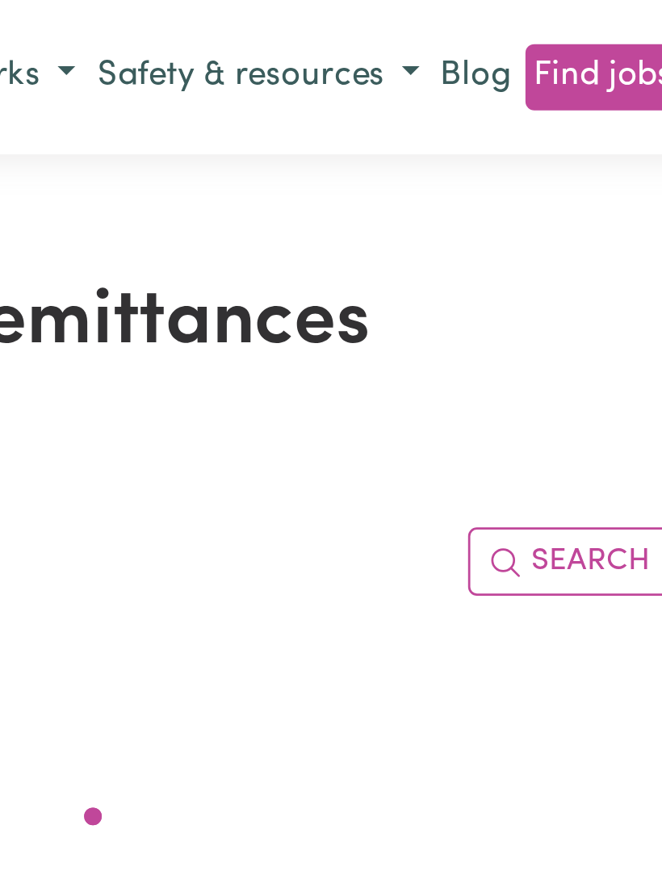
scroll to position [1, 0]
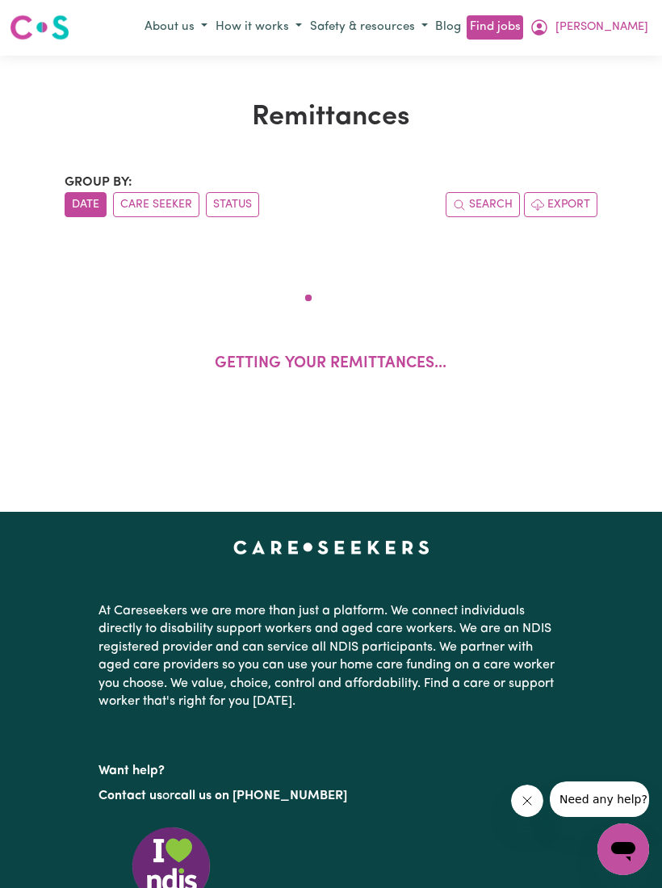
scroll to position [27, 0]
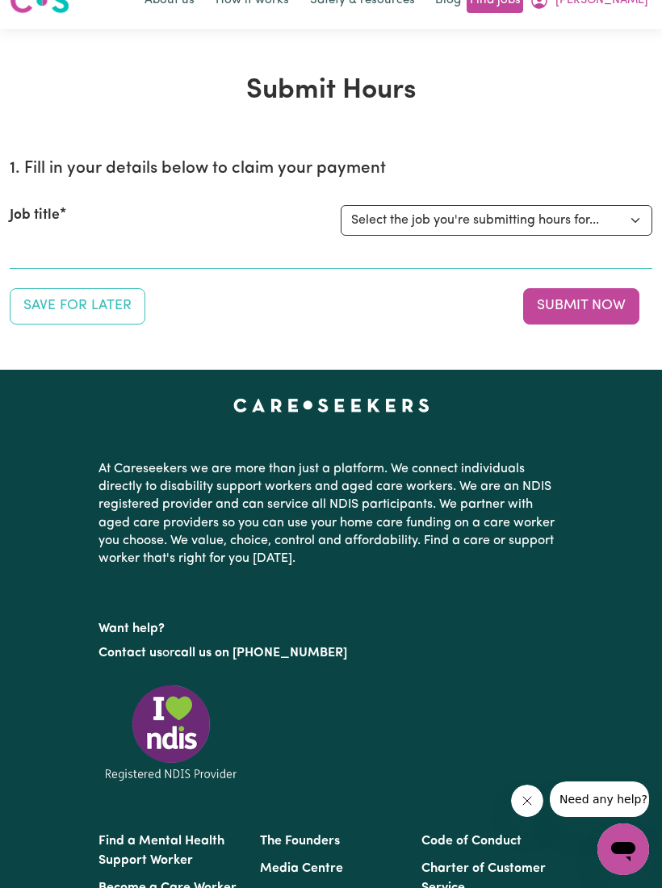
click at [90, 3] on div "Menu About us How it works Safety & resources Blog Find jobs [PERSON_NAME]" at bounding box center [331, 0] width 662 height 37
